Goal: Transaction & Acquisition: Purchase product/service

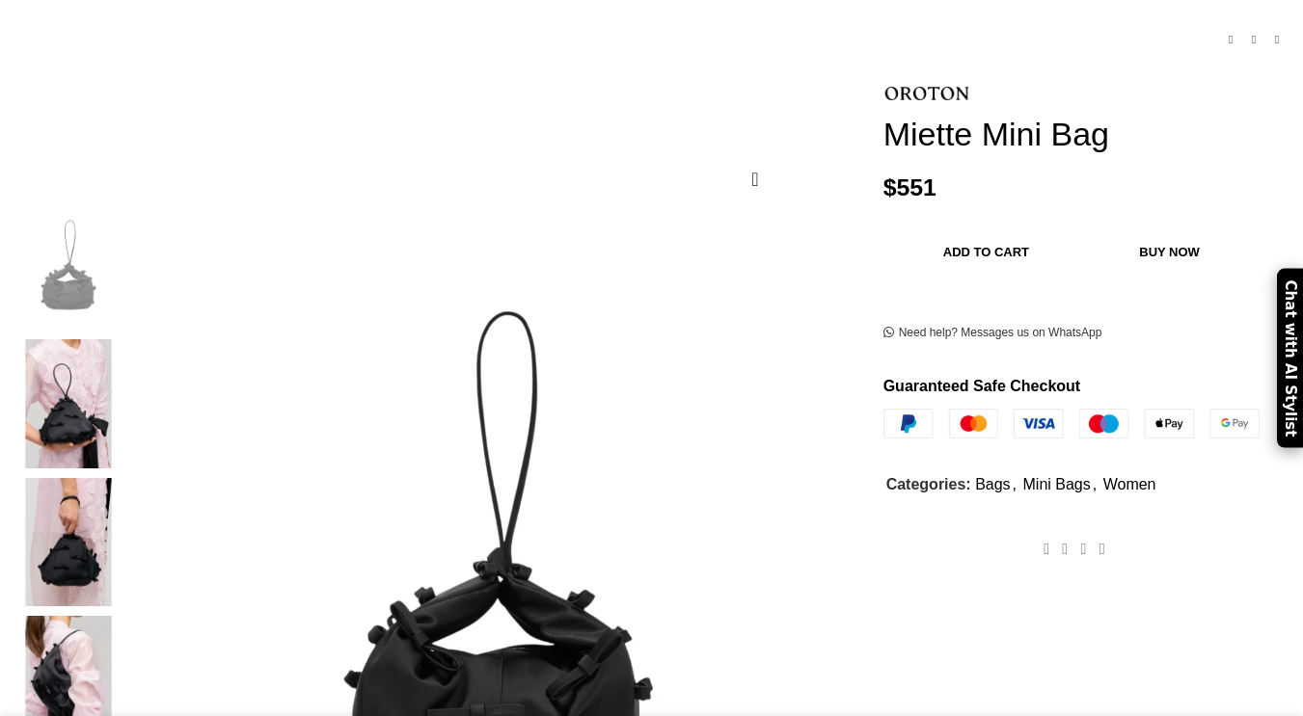
click at [127, 616] on img at bounding box center [69, 680] width 118 height 129
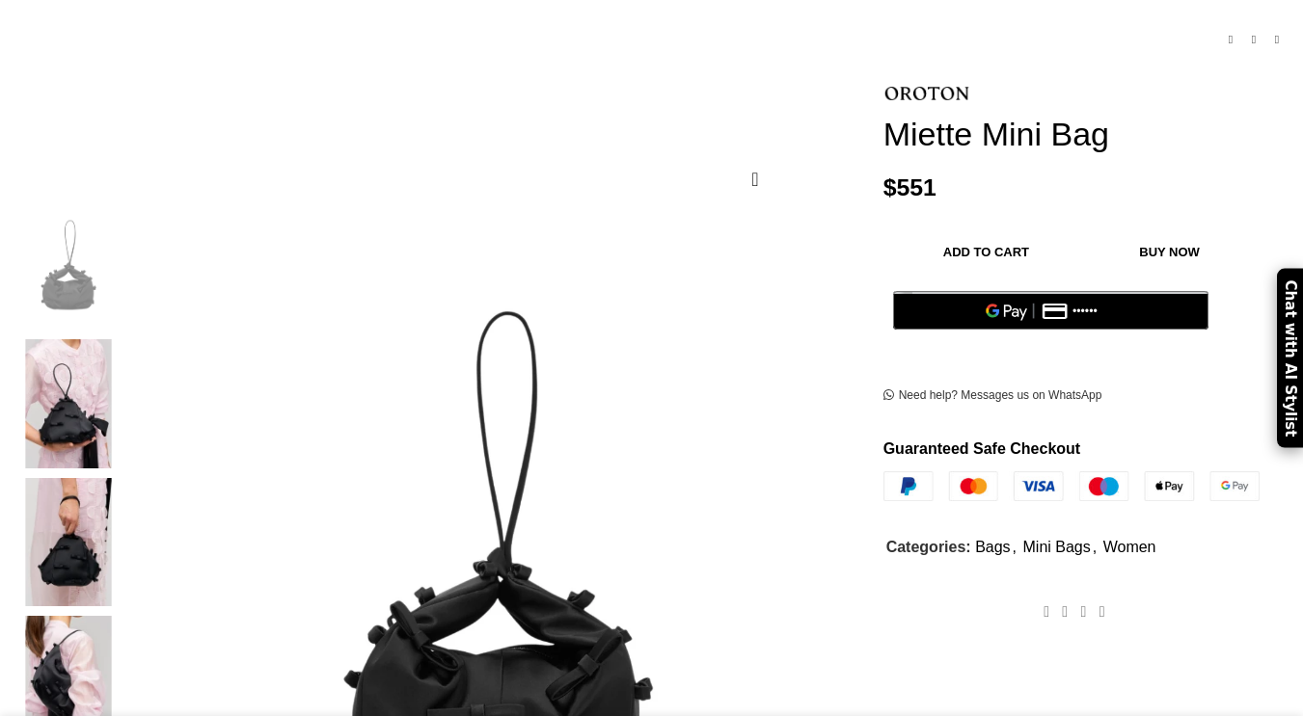
scroll to position [536, 0]
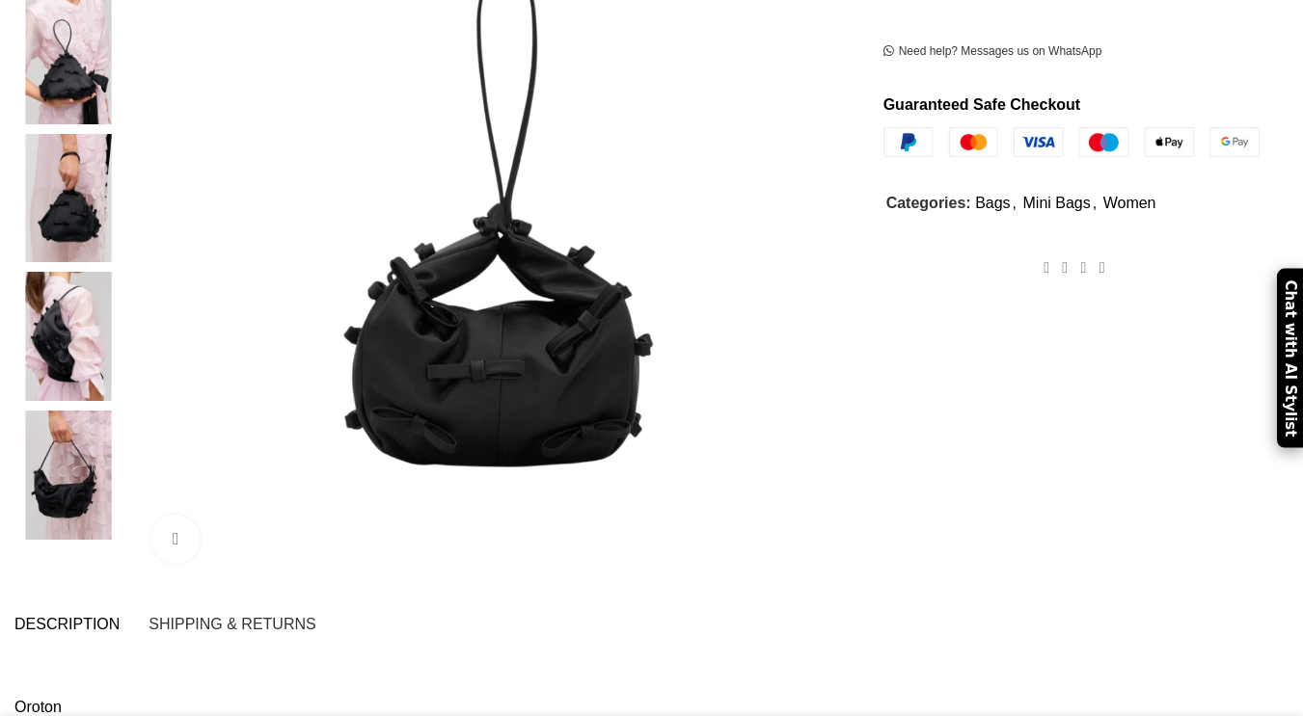
click at [127, 411] on img at bounding box center [69, 475] width 118 height 129
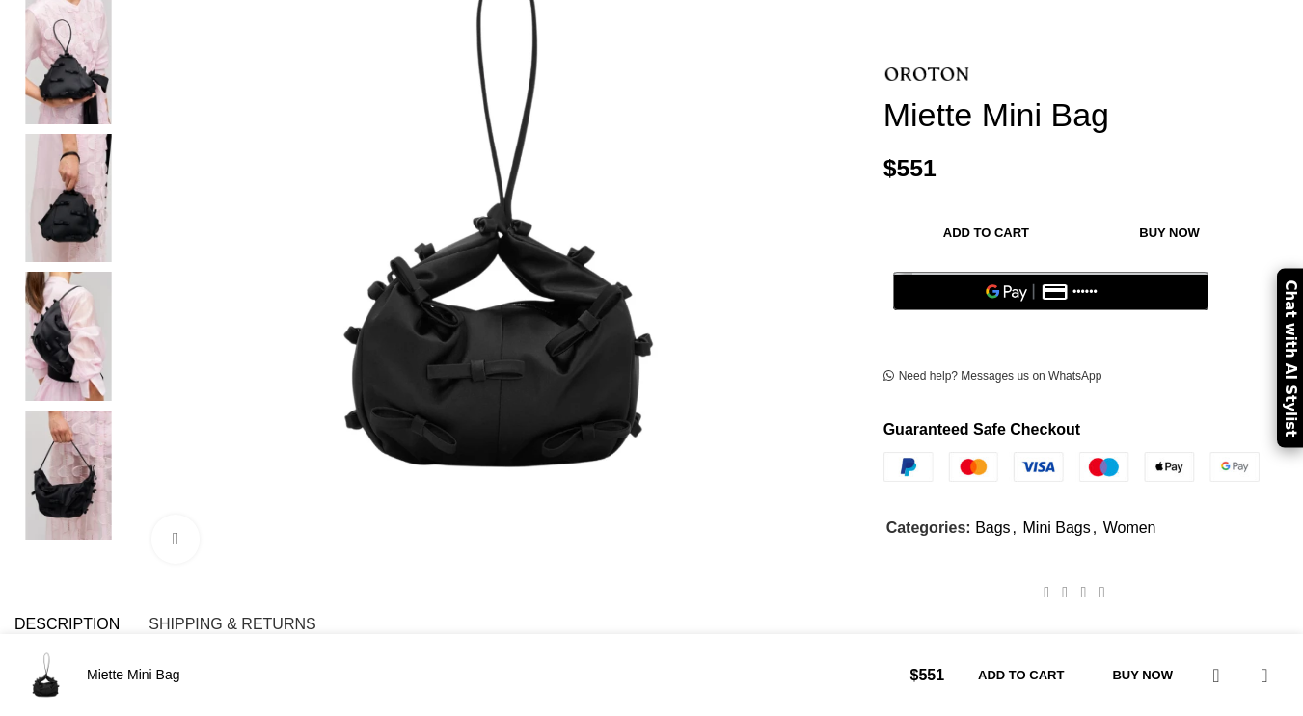
click at [121, 277] on img at bounding box center [69, 336] width 118 height 129
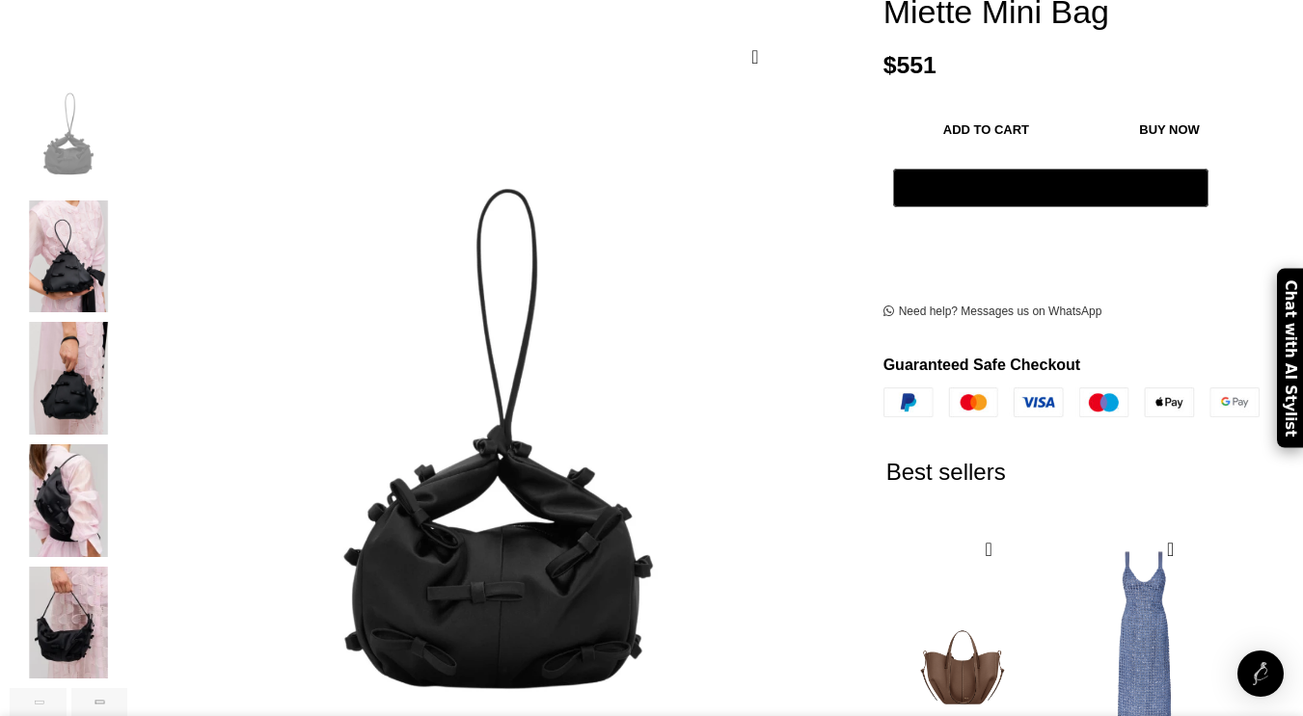
scroll to position [0, 608]
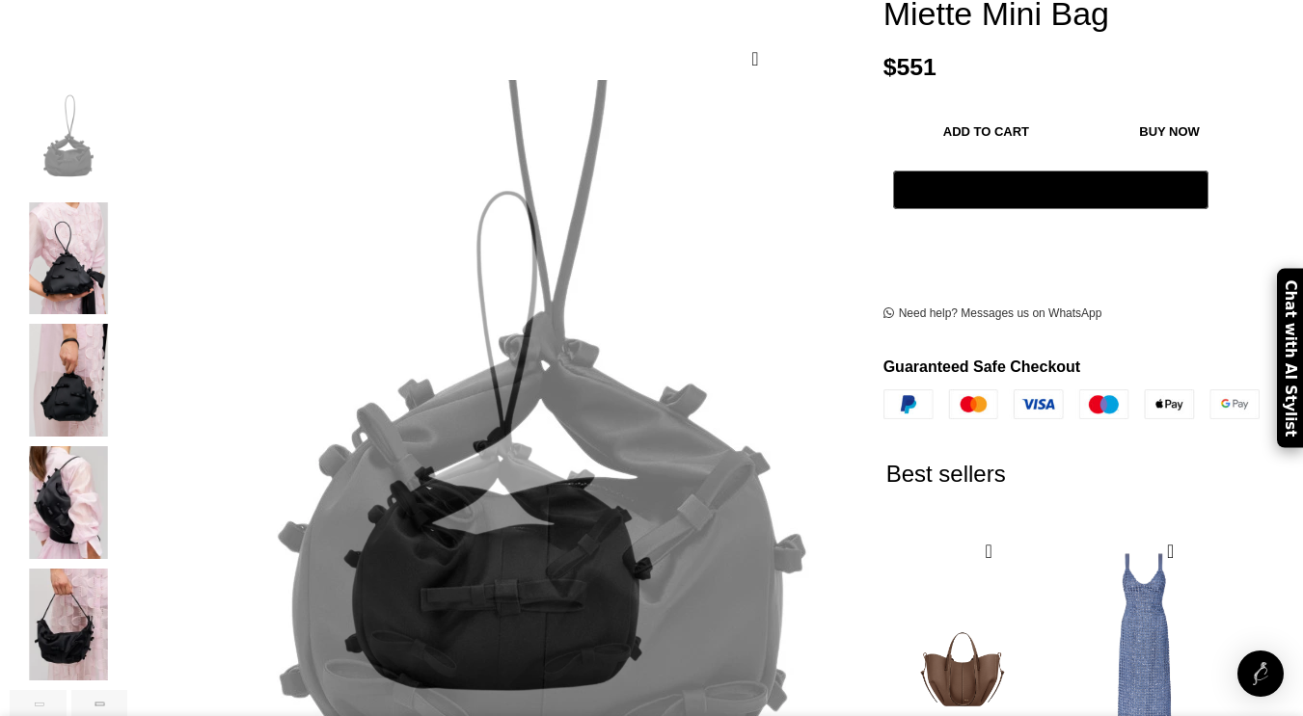
click at [127, 489] on img "4 / 7" at bounding box center [69, 502] width 118 height 113
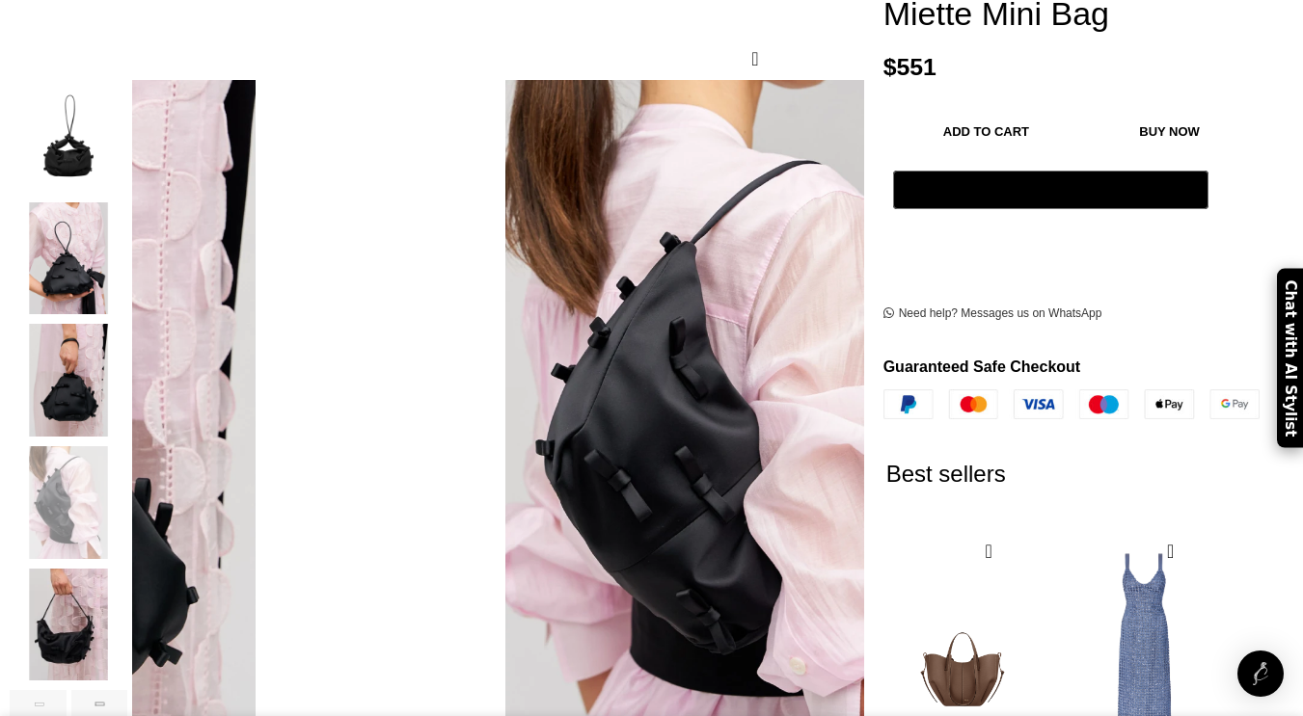
scroll to position [0, 812]
click at [127, 367] on img "3 / 7" at bounding box center [69, 380] width 118 height 113
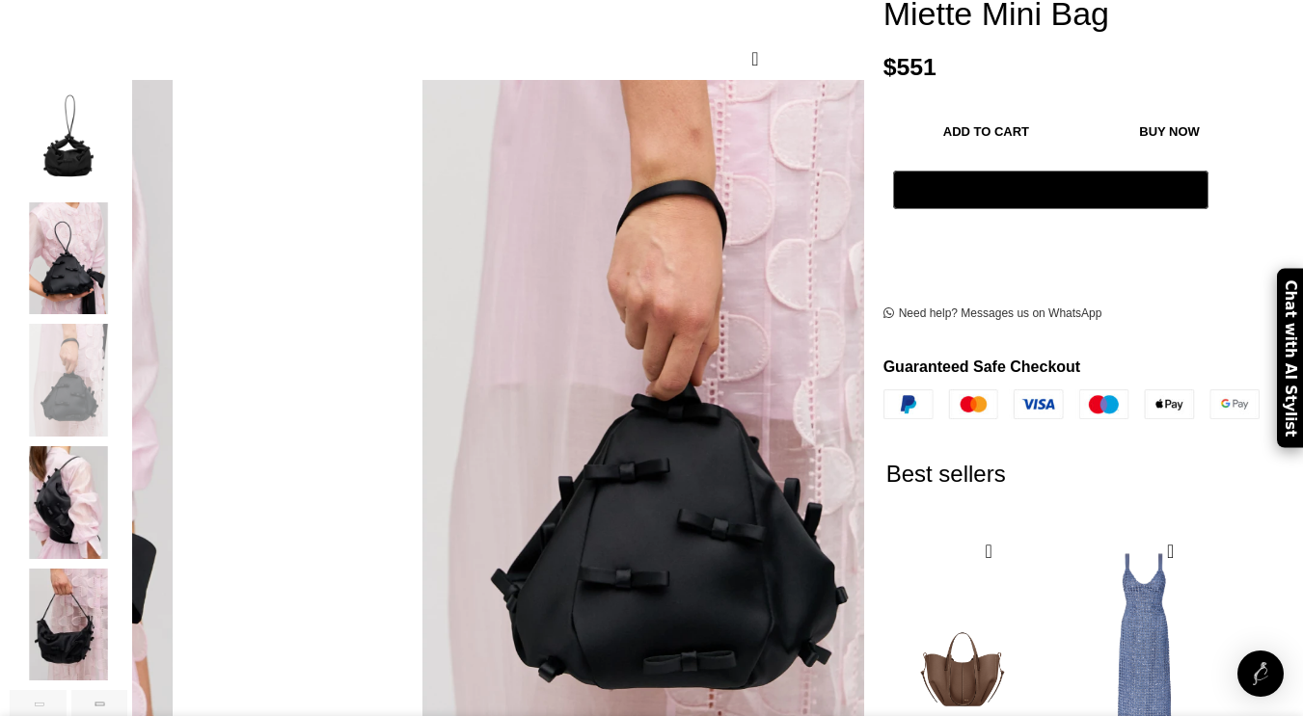
click at [127, 479] on img "4 / 7" at bounding box center [69, 502] width 118 height 113
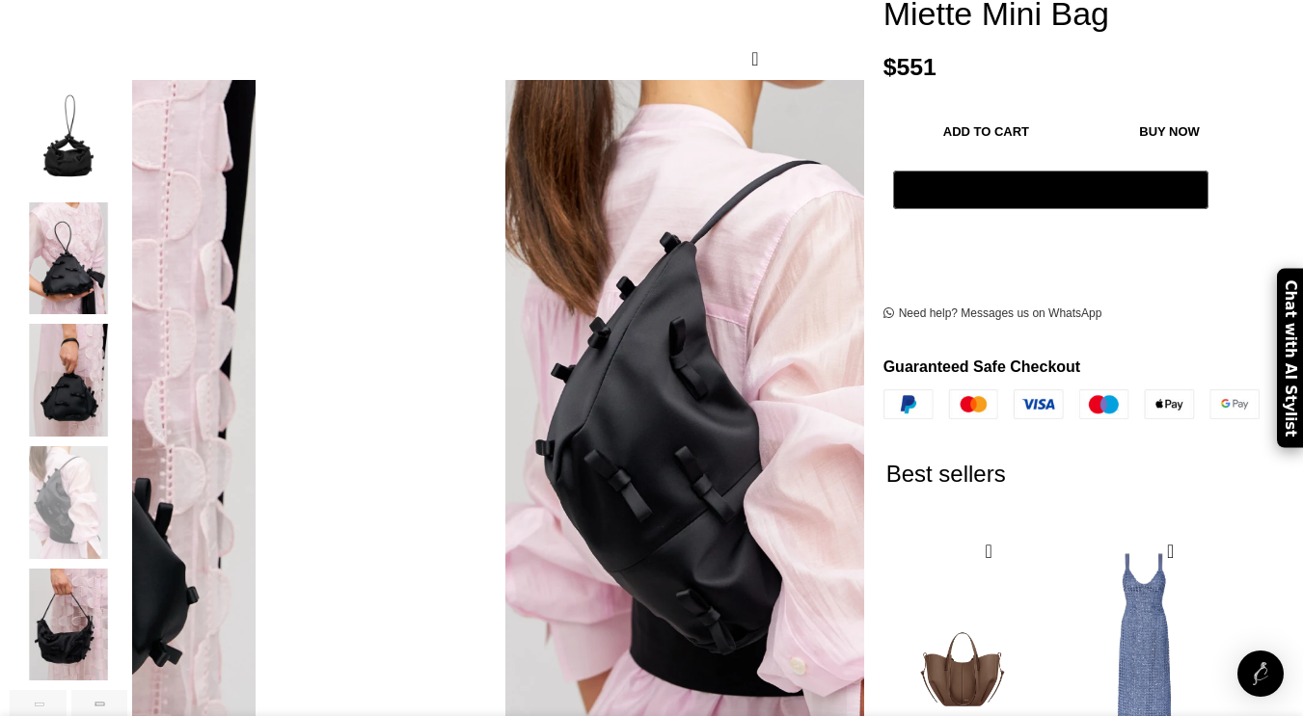
scroll to position [0, 1826]
click at [127, 588] on img "5 / 7" at bounding box center [69, 625] width 118 height 113
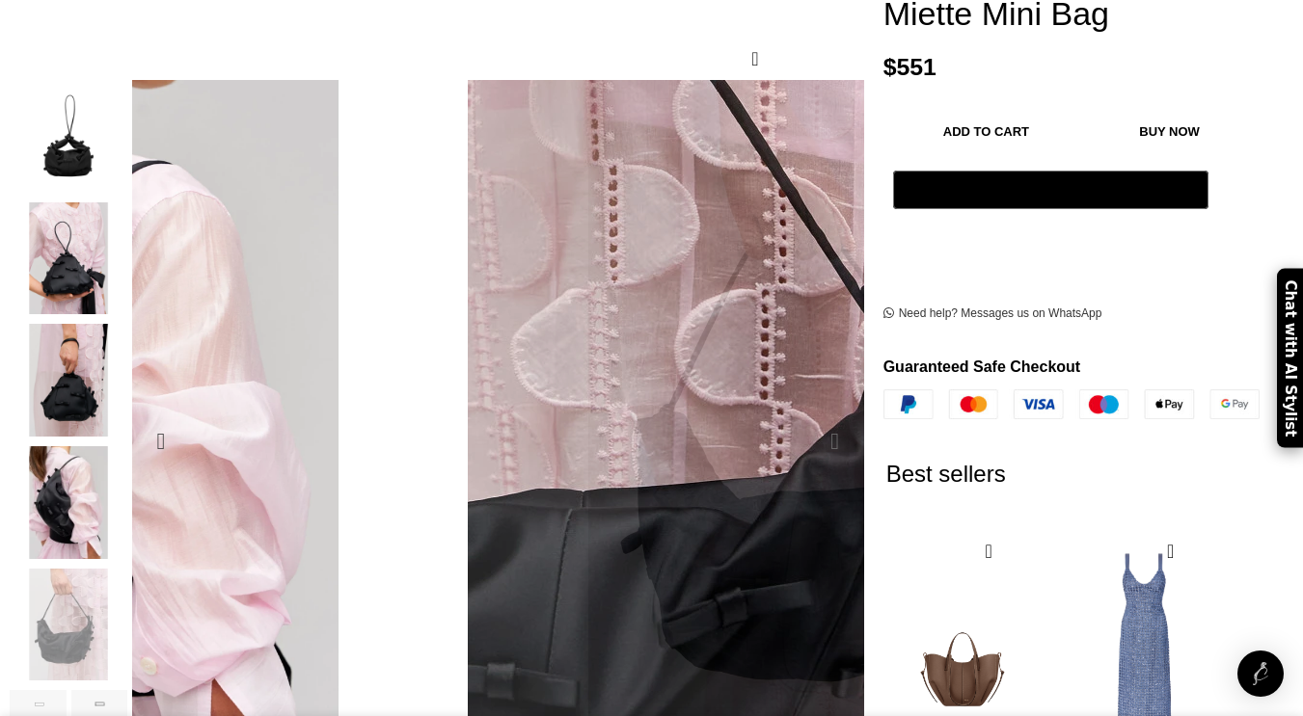
click at [814, 418] on div "Next slide" at bounding box center [835, 442] width 48 height 48
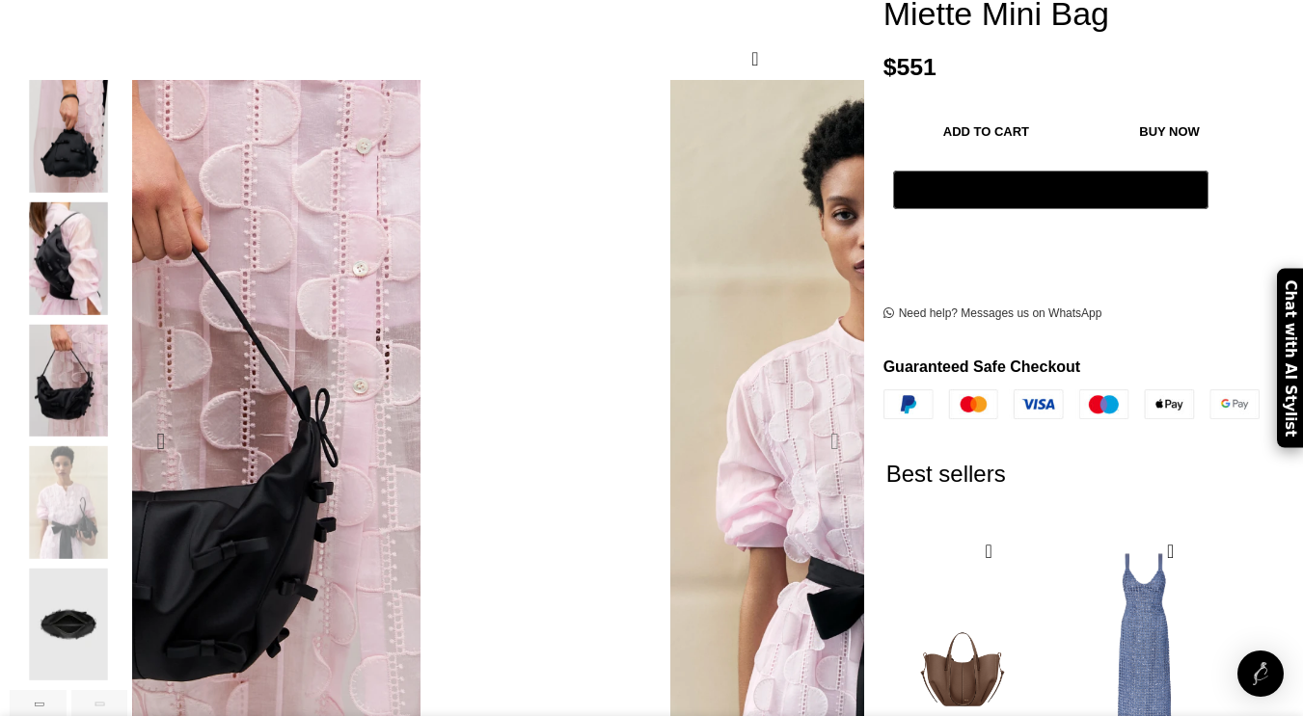
click at [814, 418] on div "Next slide" at bounding box center [835, 442] width 48 height 48
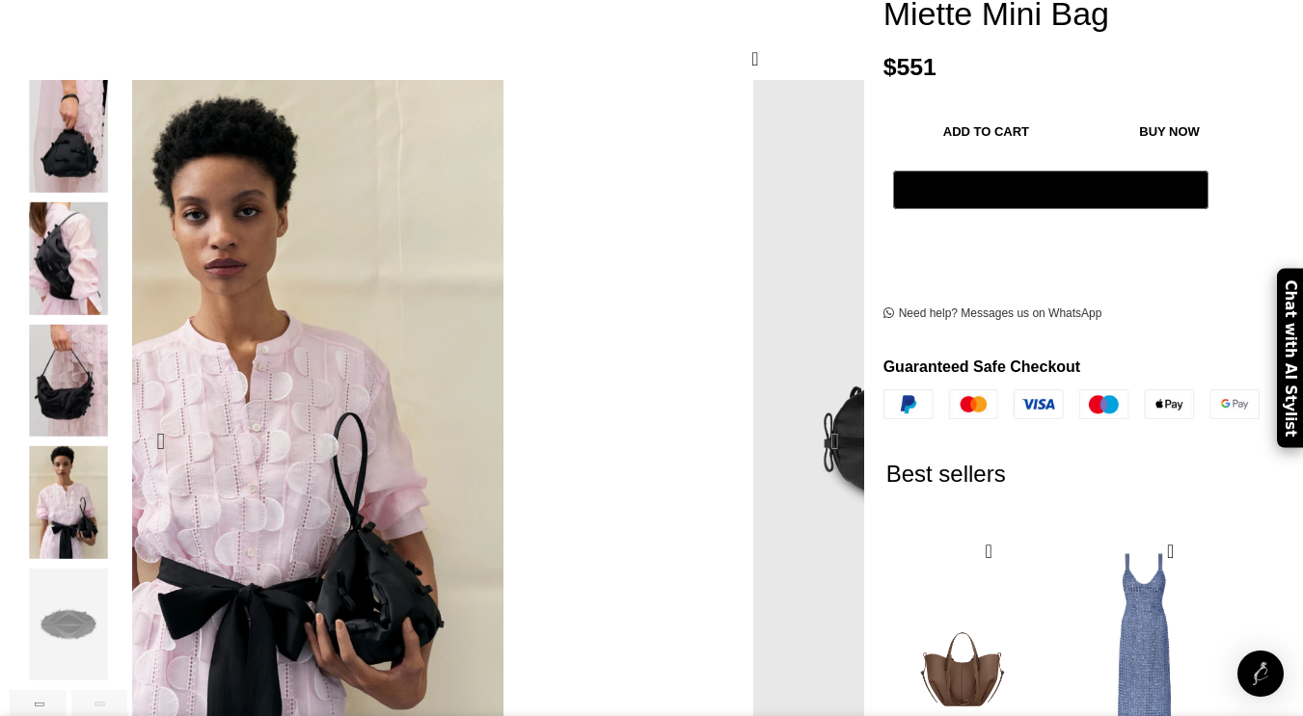
click at [814, 418] on div "Next slide" at bounding box center [835, 442] width 48 height 48
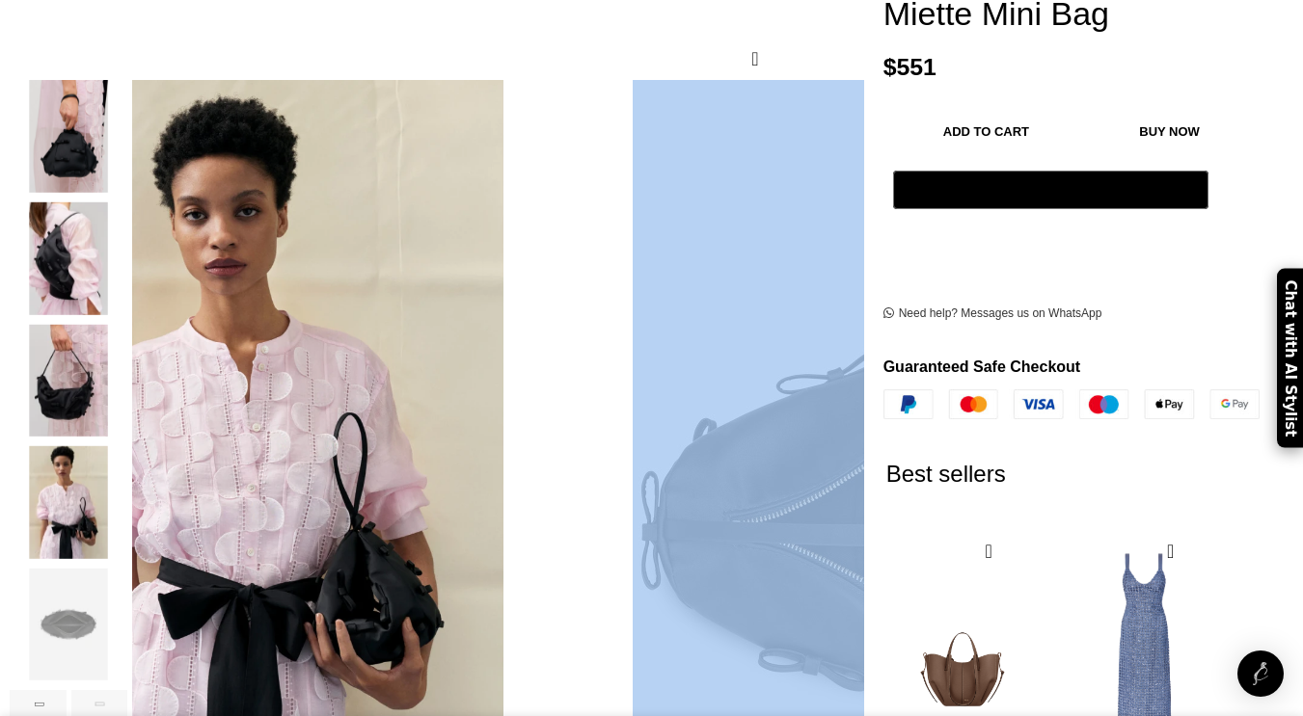
drag, startPoint x: 814, startPoint y: 387, endPoint x: 325, endPoint y: 53, distance: 591.9
click at [325, 53] on div "Add to wishlist Click to enlarge" at bounding box center [435, 395] width 850 height 872
